Goal: Transaction & Acquisition: Purchase product/service

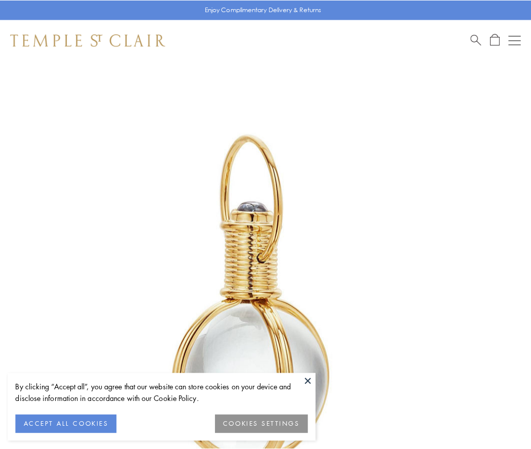
scroll to position [264, 0]
